Goal: Information Seeking & Learning: Learn about a topic

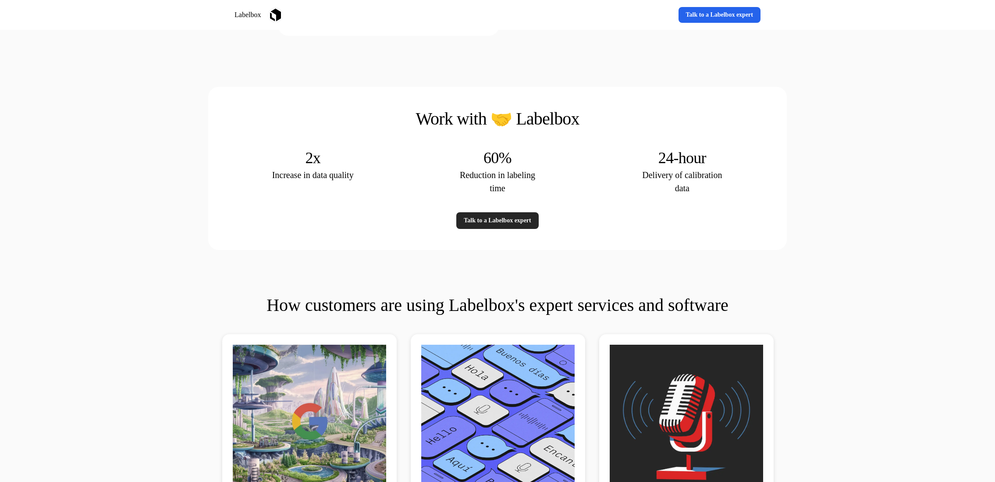
scroll to position [1512, 0]
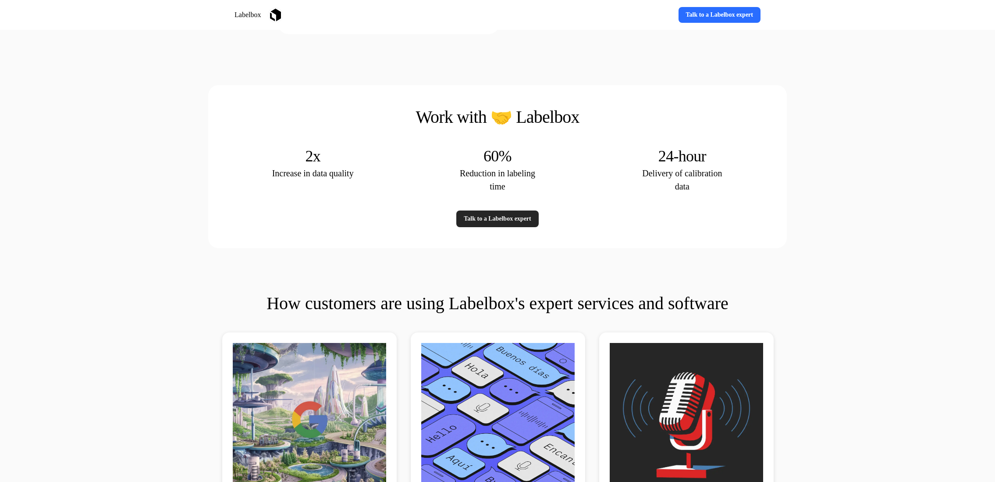
drag, startPoint x: 285, startPoint y: 338, endPoint x: 683, endPoint y: 15, distance: 512.9
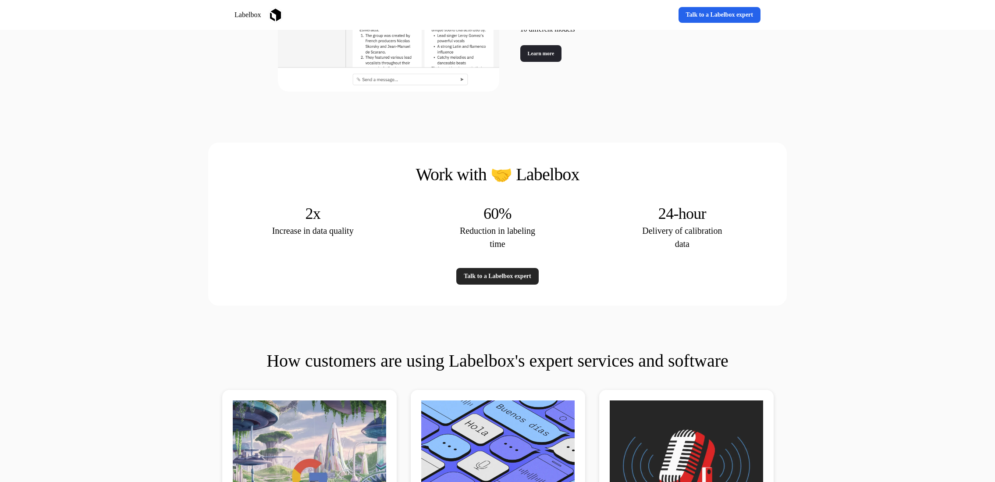
scroll to position [1458, 0]
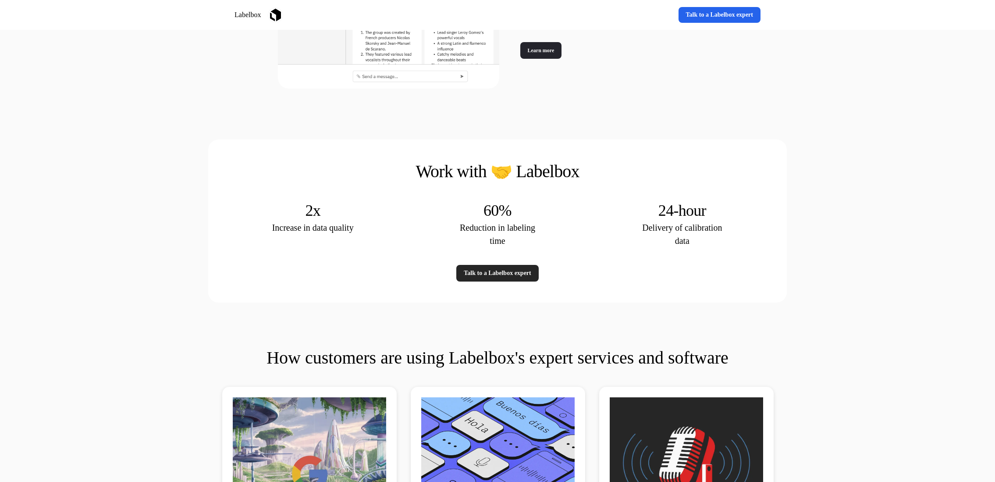
click at [505, 233] on p "Reduction in labeling time" at bounding box center [498, 234] width 88 height 26
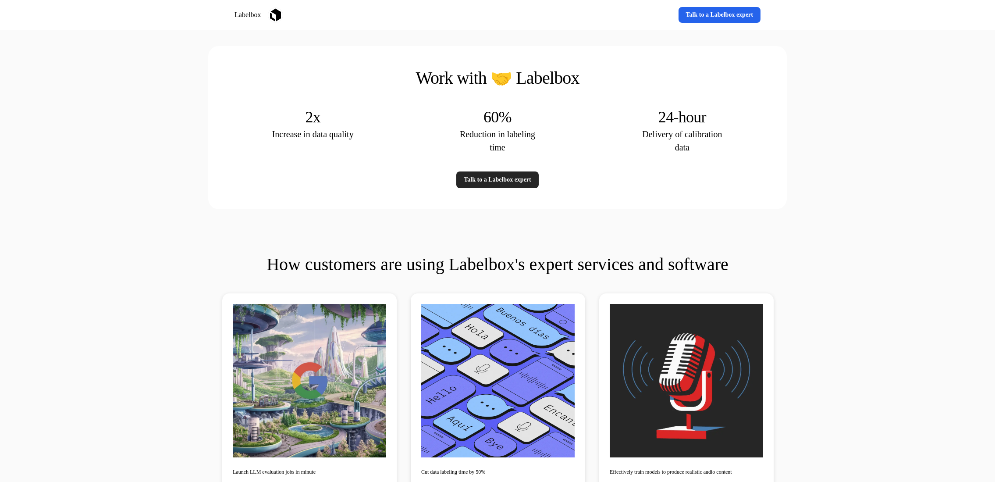
scroll to position [1532, 0]
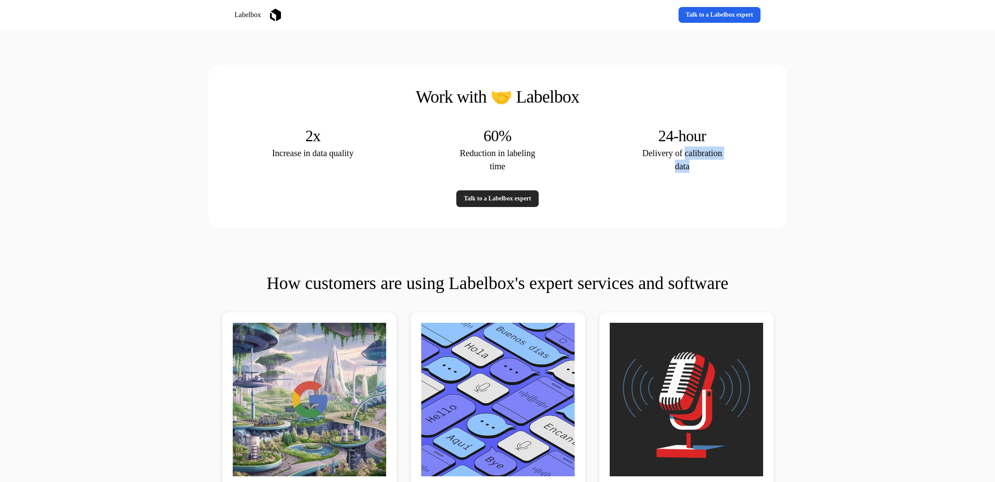
drag, startPoint x: 717, startPoint y: 166, endPoint x: 685, endPoint y: 154, distance: 33.9
click at [685, 154] on p "Delivery of calibration data" at bounding box center [682, 159] width 88 height 26
copy p "calibration data"
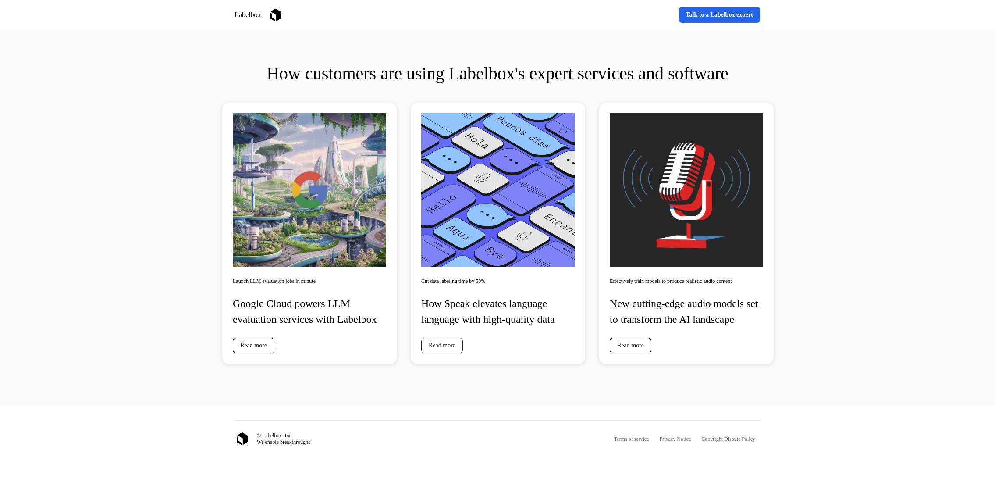
scroll to position [1758, 0]
click at [448, 343] on link "Read more" at bounding box center [442, 345] width 42 height 16
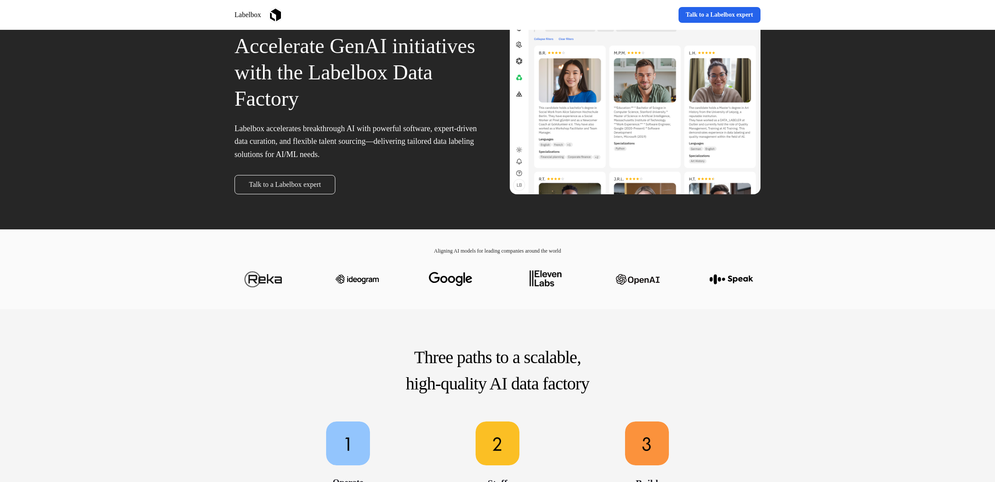
scroll to position [0, 0]
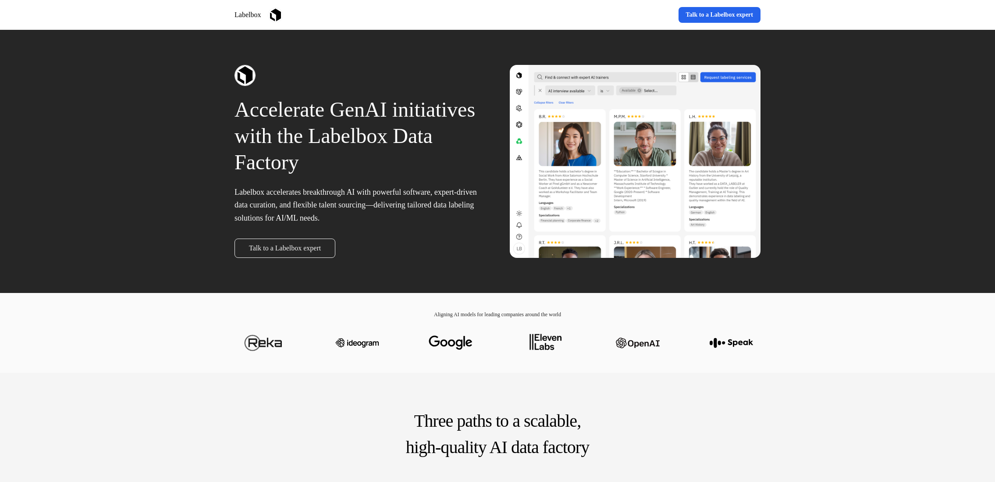
click at [360, 321] on div at bounding box center [497, 342] width 526 height 49
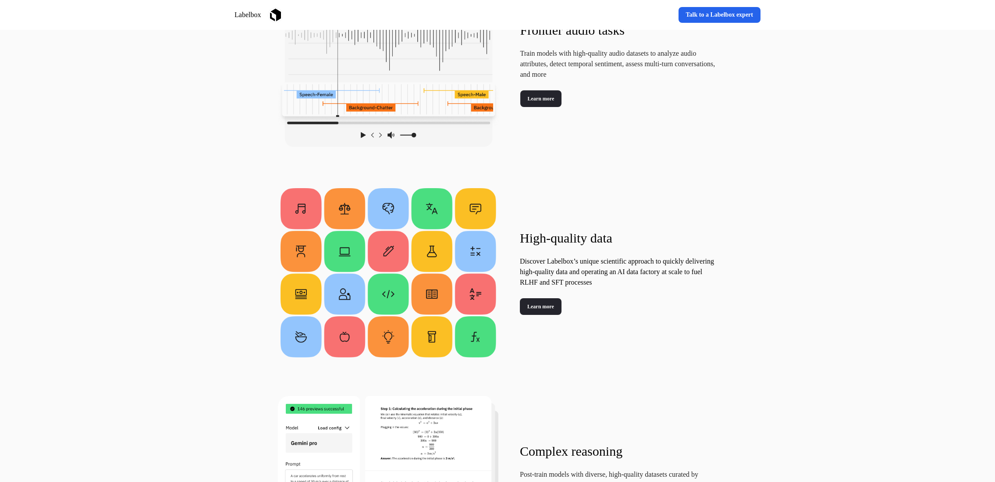
scroll to position [785, 0]
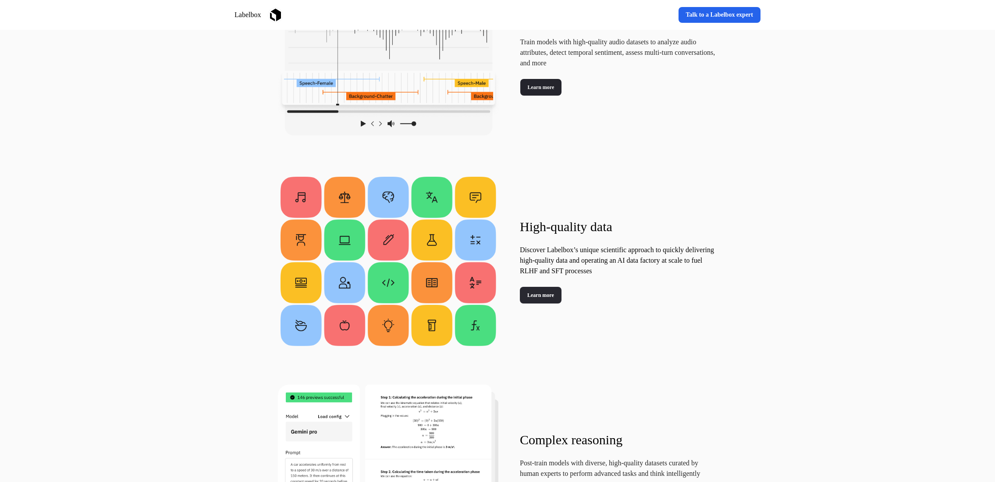
click at [554, 296] on link "Learn more" at bounding box center [541, 295] width 42 height 17
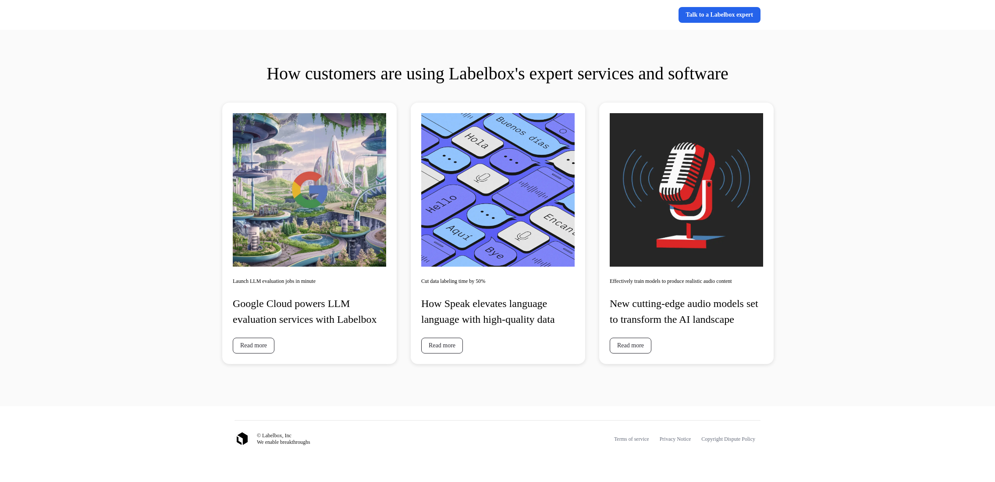
scroll to position [2128, 0]
